Goal: Download file/media

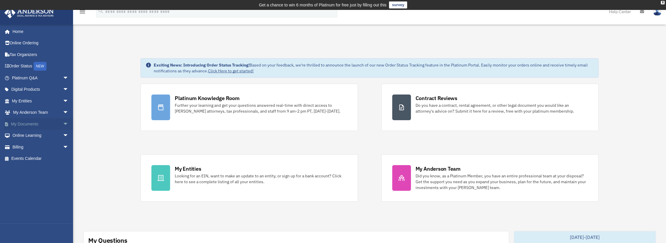
click at [37, 123] on link "My Documents arrow_drop_down" at bounding box center [40, 124] width 73 height 12
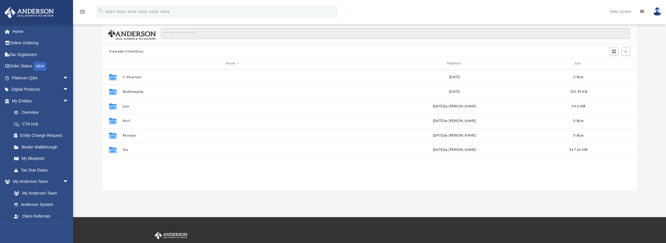
scroll to position [58, 0]
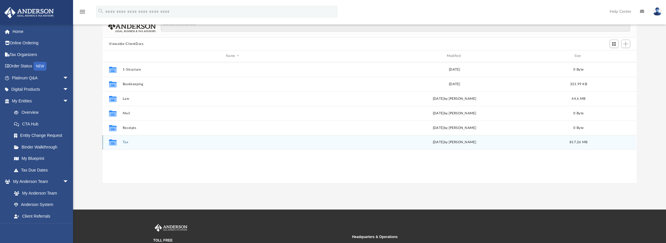
click at [126, 141] on button "Tax" at bounding box center [232, 142] width 219 height 4
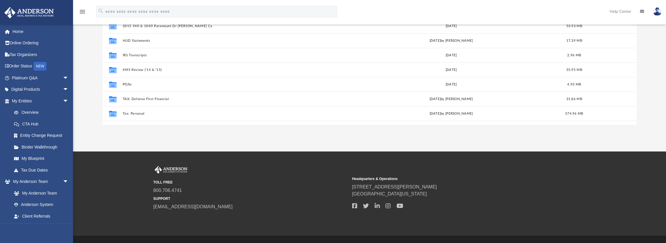
scroll to position [117, 0]
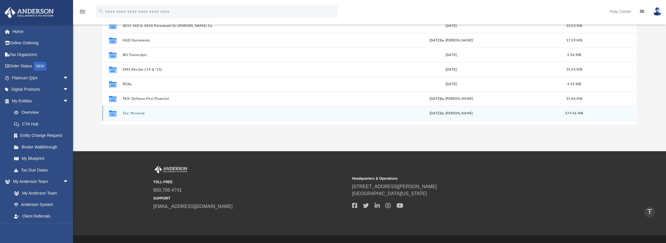
click at [140, 114] on button "Tax: Personal" at bounding box center [231, 114] width 217 height 4
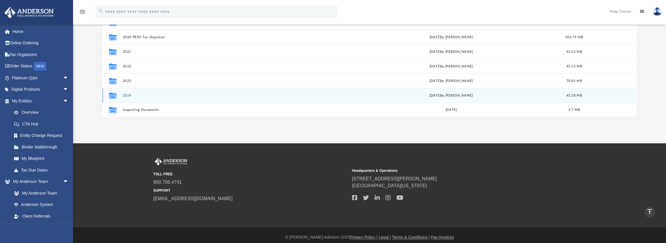
scroll to position [129, 0]
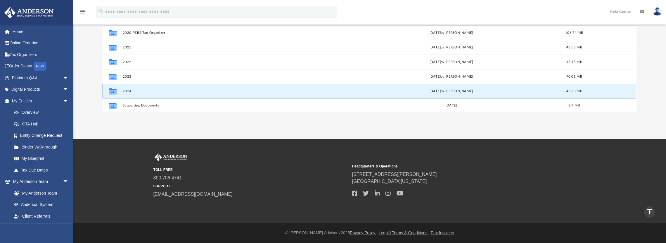
click at [163, 91] on button "2024" at bounding box center [231, 91] width 217 height 4
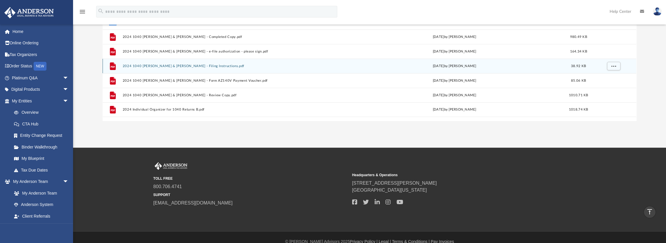
scroll to position [91, 0]
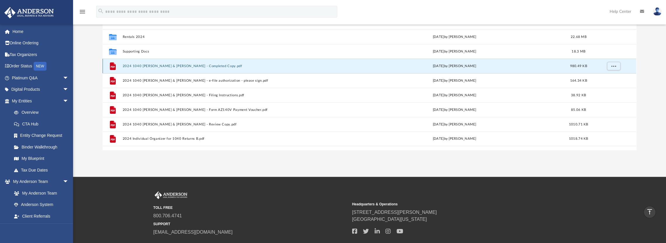
click at [174, 65] on button "2024 1040 [PERSON_NAME] & [PERSON_NAME] - Completed Copy.pdf" at bounding box center [232, 66] width 219 height 4
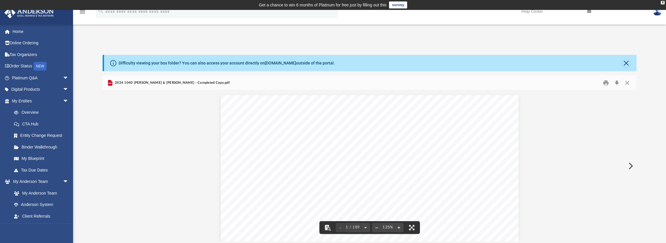
scroll to position [132, 0]
click at [616, 81] on button "Download" at bounding box center [616, 83] width 11 height 9
click at [604, 83] on button "Print" at bounding box center [606, 83] width 12 height 9
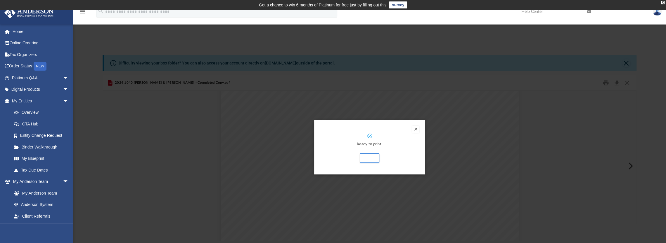
click at [414, 129] on button "Preview" at bounding box center [415, 129] width 7 height 7
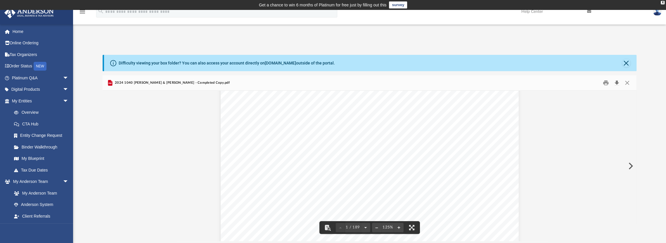
click at [616, 84] on button "Download" at bounding box center [616, 83] width 11 height 9
click at [627, 83] on button "Close" at bounding box center [626, 83] width 11 height 9
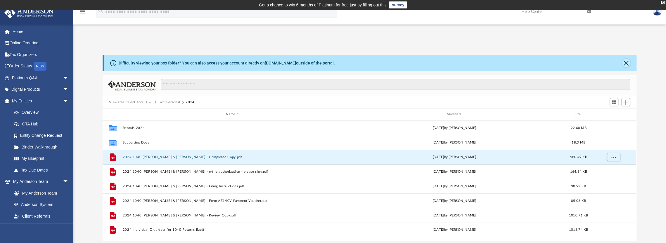
click at [627, 62] on button "Close" at bounding box center [626, 63] width 8 height 8
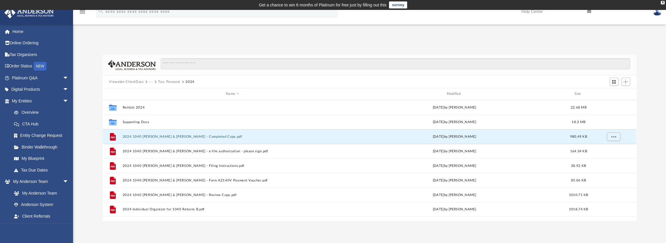
click at [657, 14] on img at bounding box center [656, 11] width 9 height 8
click at [551, 51] on link "Logout" at bounding box center [569, 51] width 58 height 12
